Goal: Go to known website: Go to known website

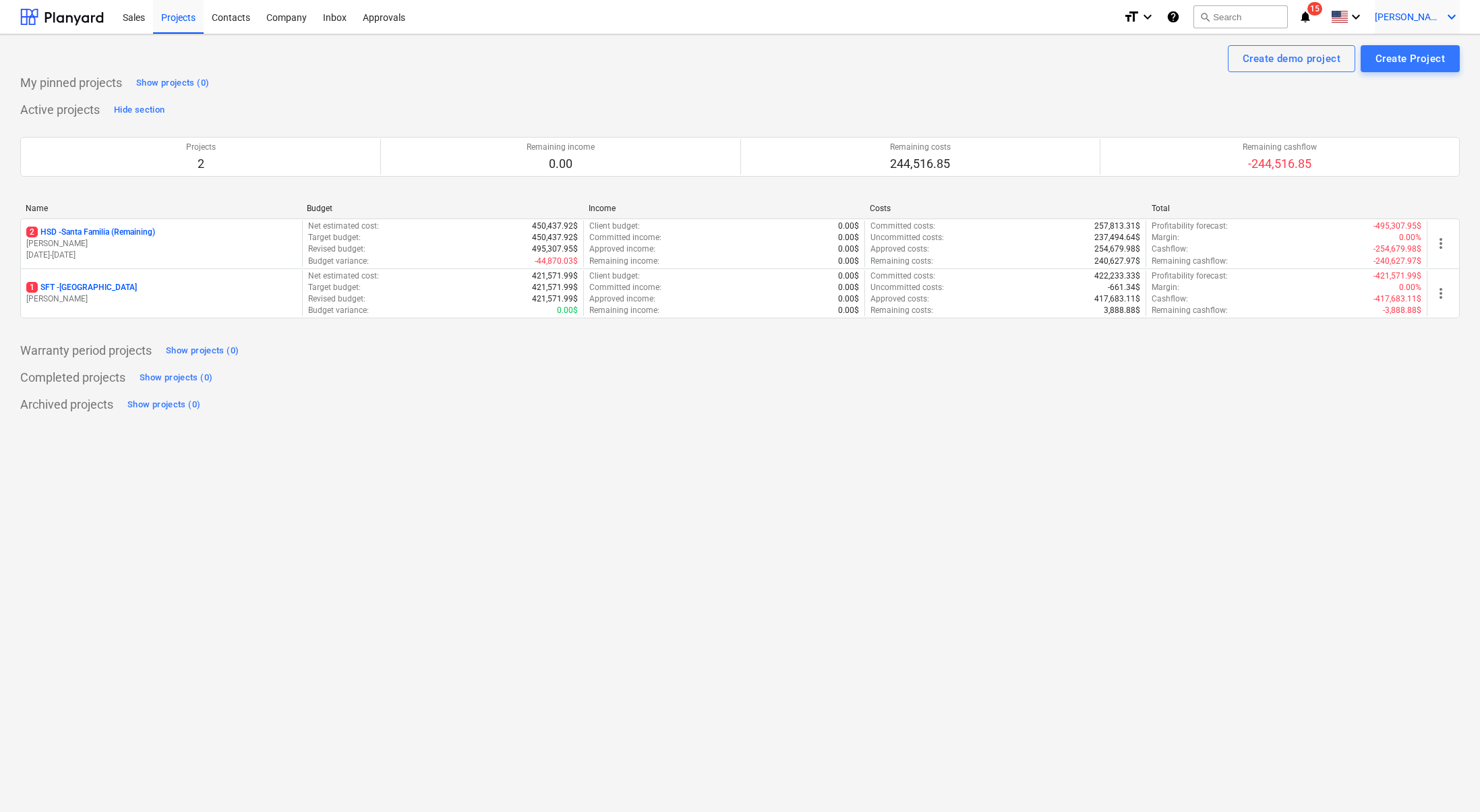
click at [1458, 23] on icon "keyboard_arrow_down" at bounding box center [1452, 16] width 16 height 16
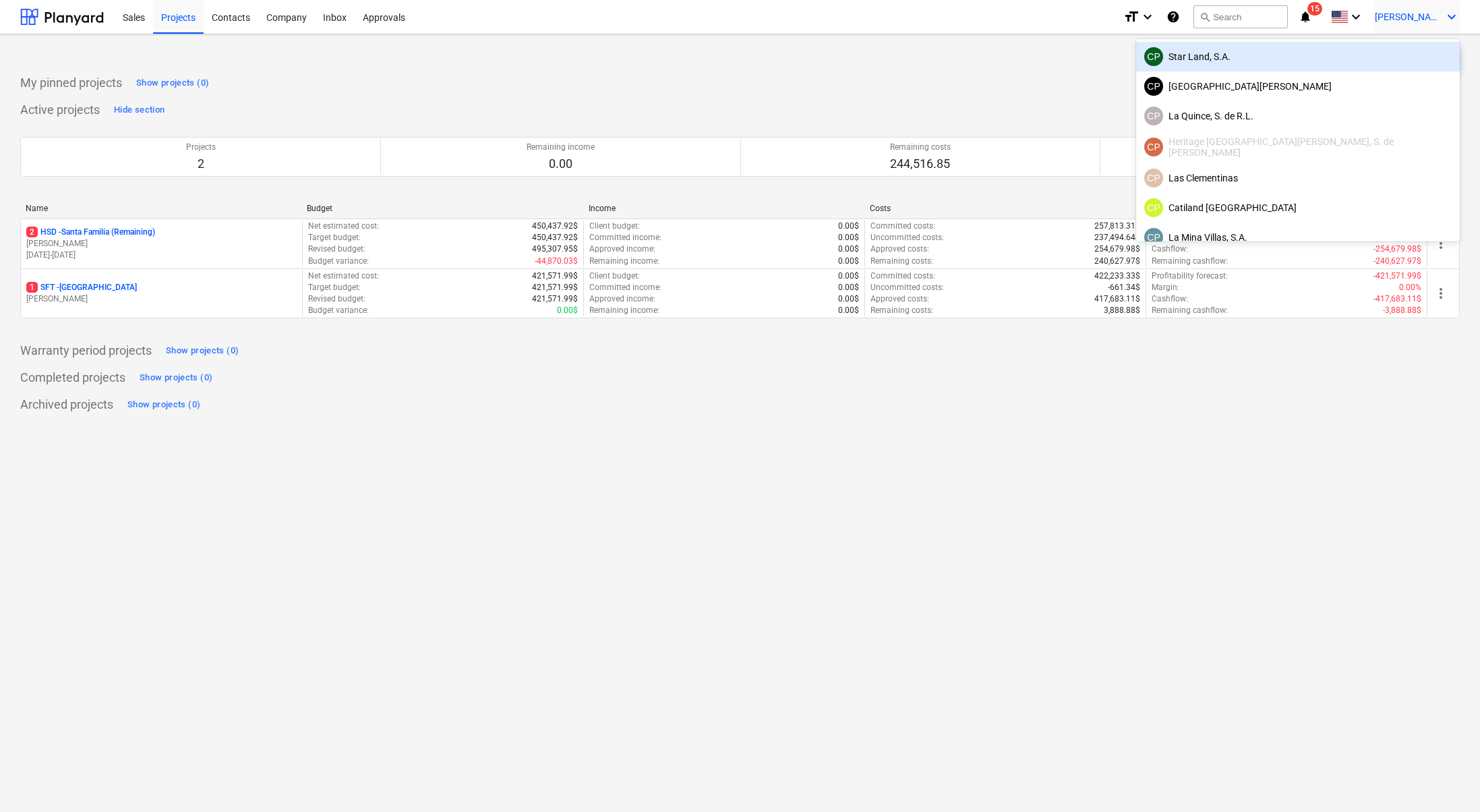
click at [1389, 53] on div "CP Star Land, S.A." at bounding box center [1298, 57] width 308 height 19
